Goal: Navigation & Orientation: Find specific page/section

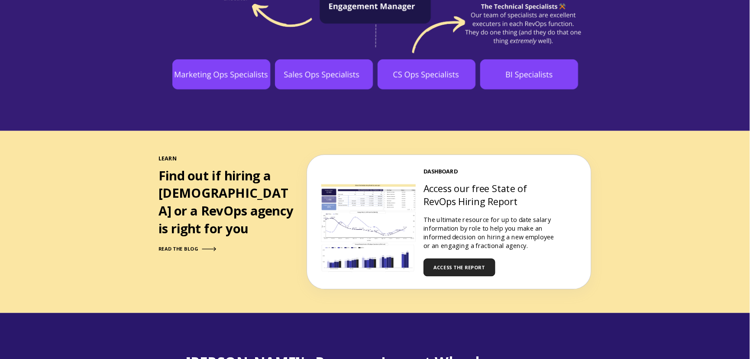
scroll to position [866, 0]
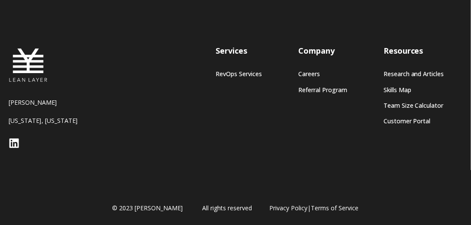
scroll to position [356, 0]
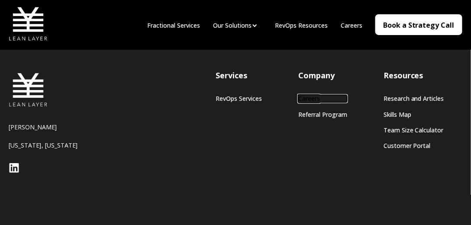
click at [316, 97] on link "Careers" at bounding box center [322, 98] width 49 height 7
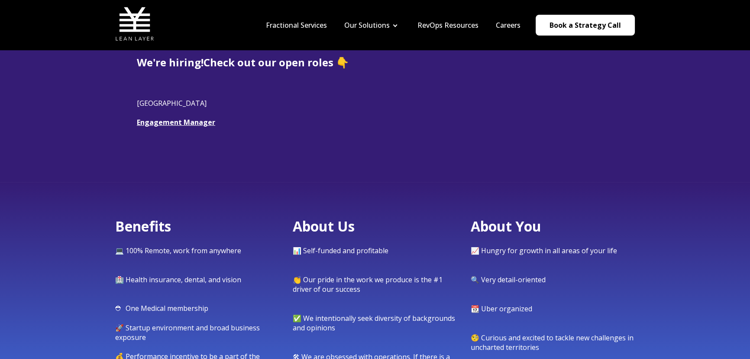
scroll to position [179, 0]
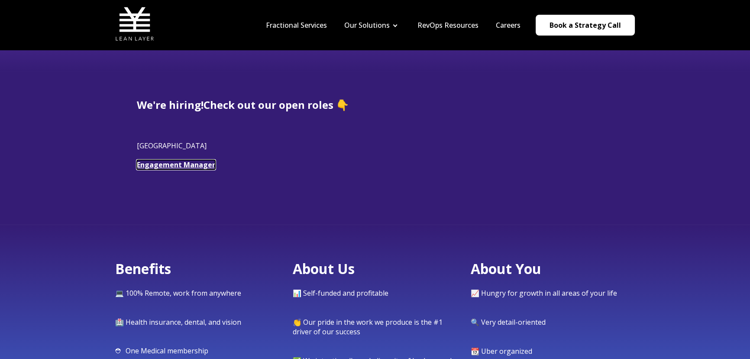
click at [188, 165] on link "Engagement Manager" at bounding box center [176, 165] width 78 height 10
